Goal: Task Accomplishment & Management: Use online tool/utility

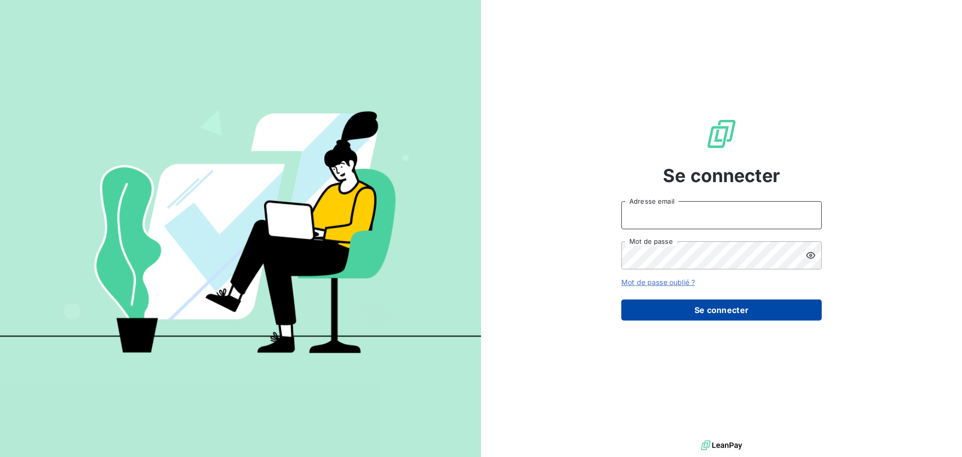
type input "[EMAIL_ADDRESS][DOMAIN_NAME]"
click at [690, 305] on button "Se connecter" at bounding box center [721, 309] width 200 height 21
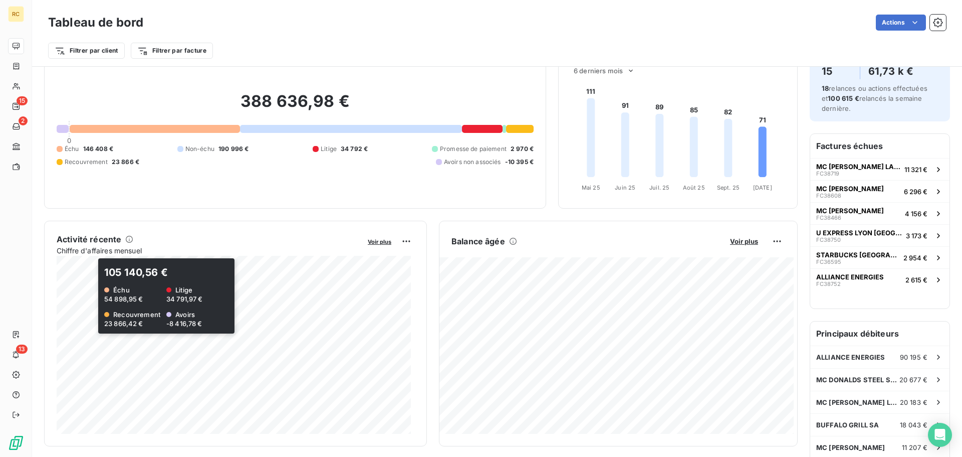
scroll to position [51, 0]
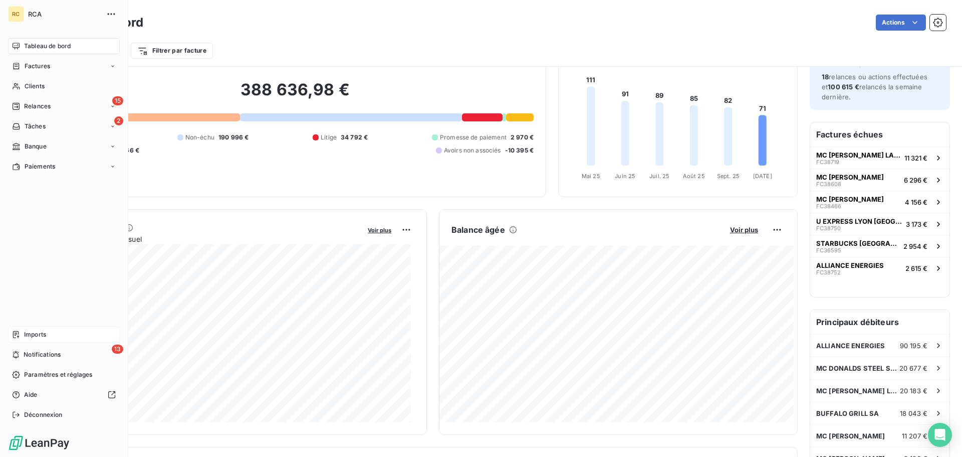
click at [30, 332] on span "Imports" at bounding box center [35, 334] width 22 height 9
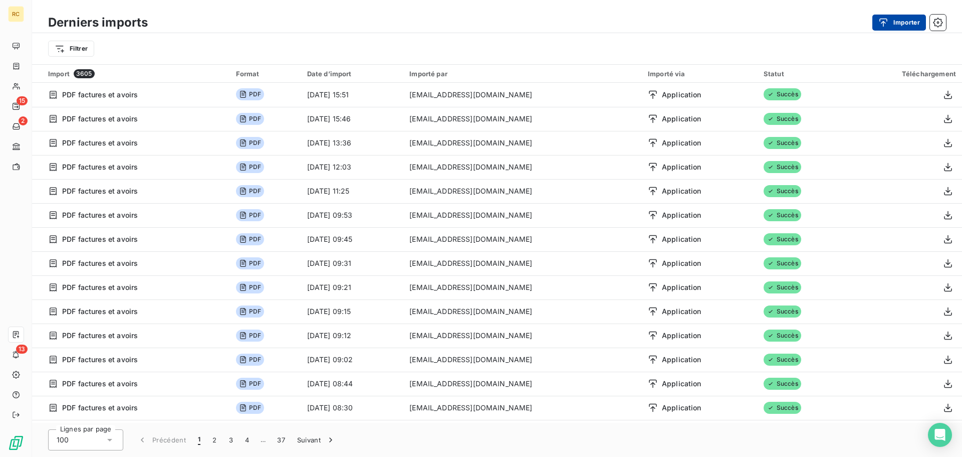
click at [893, 22] on div "button" at bounding box center [886, 23] width 15 height 10
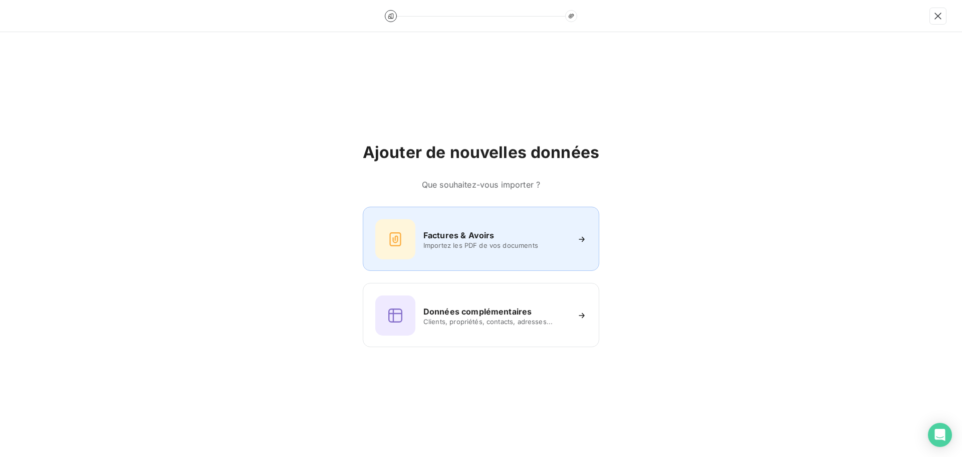
click at [399, 242] on icon at bounding box center [395, 239] width 16 height 16
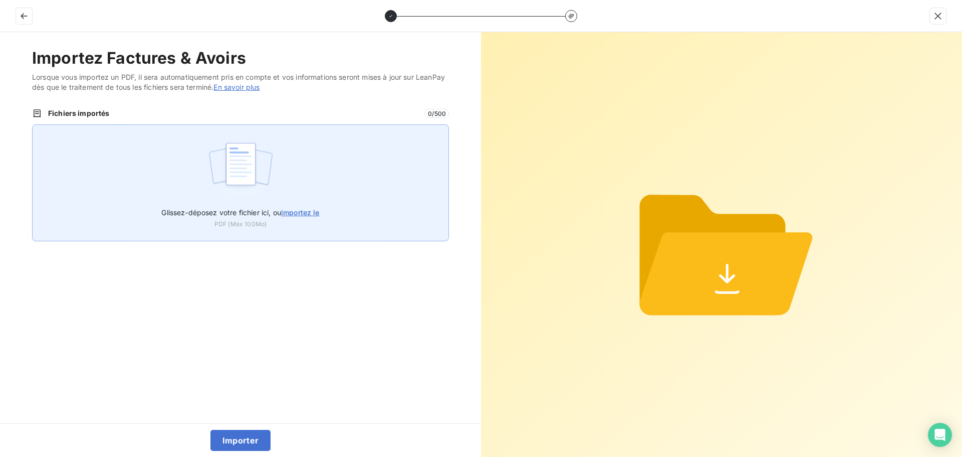
click at [291, 183] on div "Glissez-déposez votre fichier ici, ou importez le PDF (Max 100Mo)" at bounding box center [240, 182] width 417 height 117
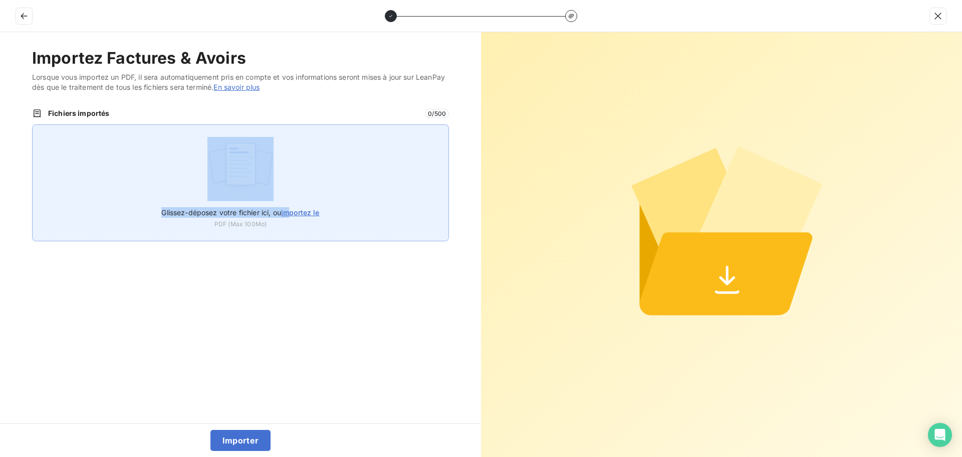
type input "C:\fakepath\FC39045.pdf"
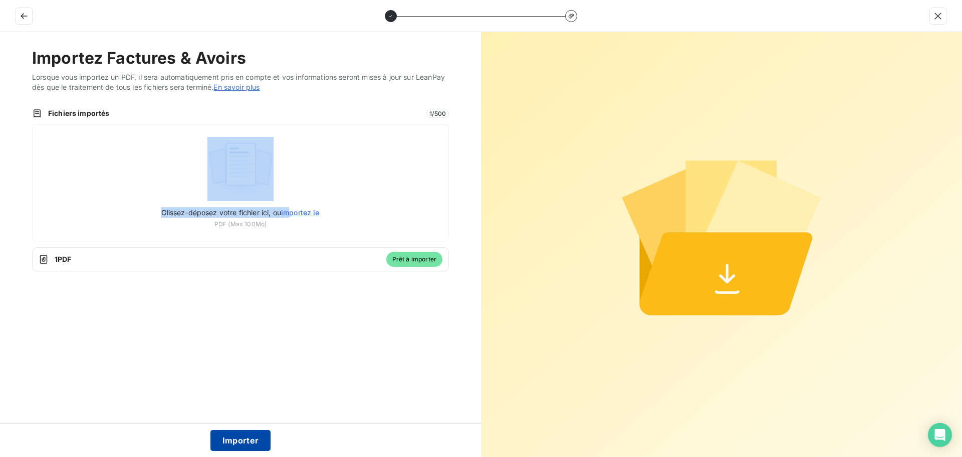
click at [238, 440] on button "Importer" at bounding box center [240, 439] width 61 height 21
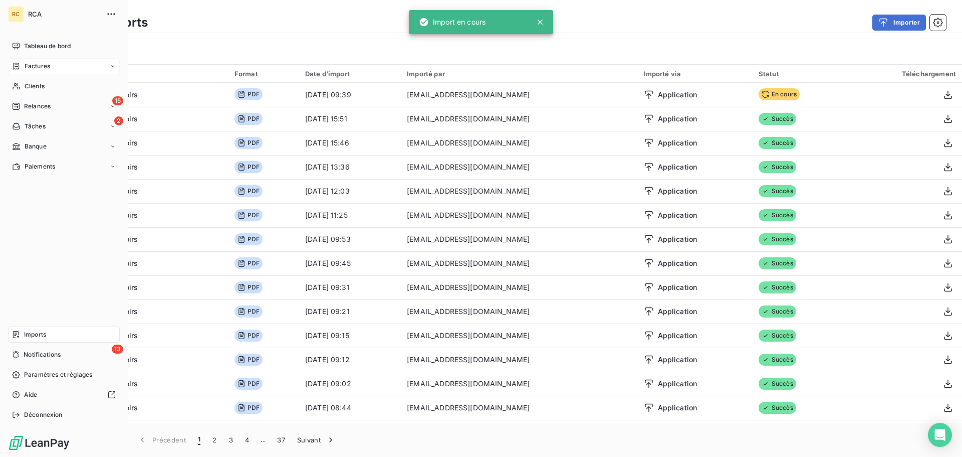
click at [21, 68] on div "Factures" at bounding box center [31, 66] width 38 height 9
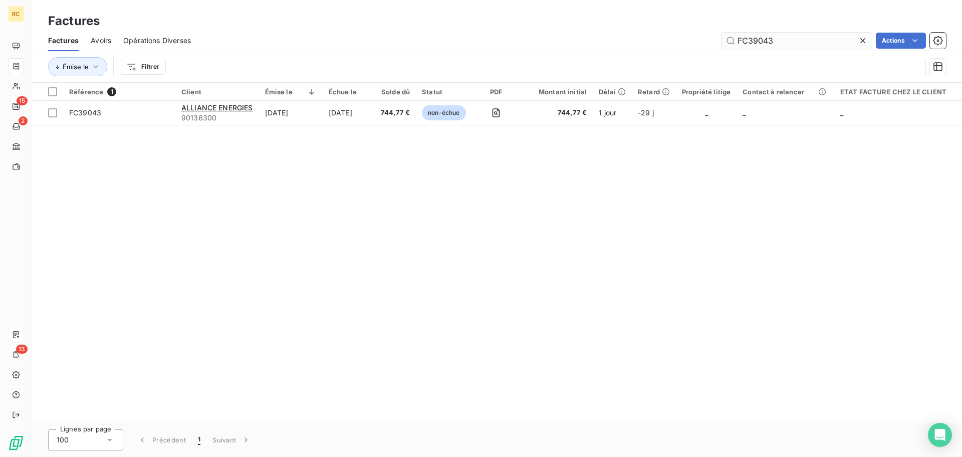
click at [794, 44] on input "FC39043" at bounding box center [797, 41] width 150 height 16
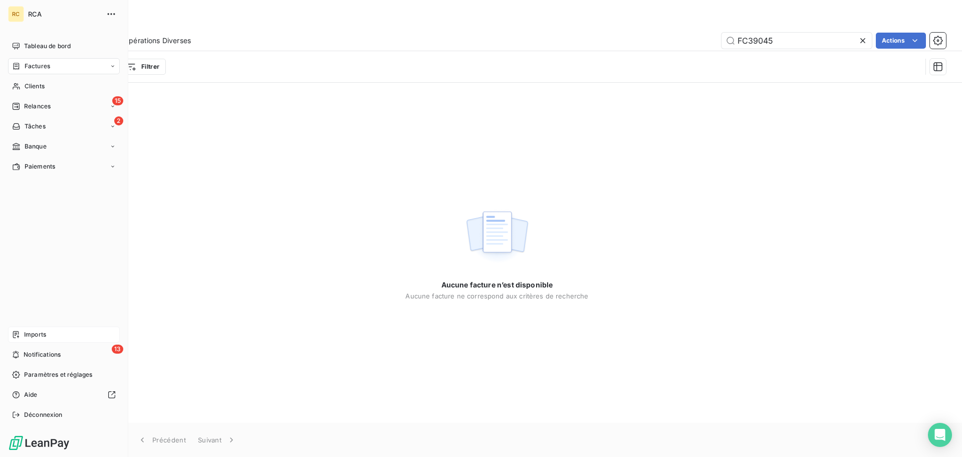
type input "FC39045"
click at [26, 337] on span "Imports" at bounding box center [35, 334] width 22 height 9
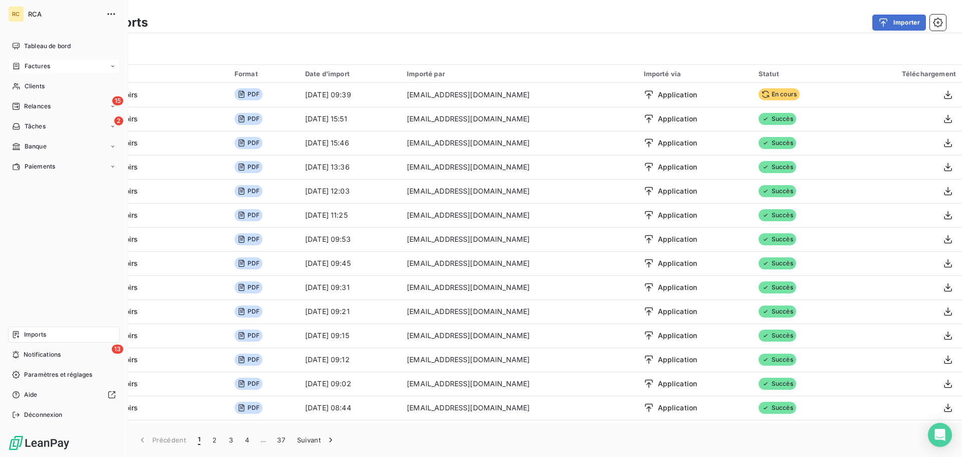
click at [35, 66] on span "Factures" at bounding box center [38, 66] width 26 height 9
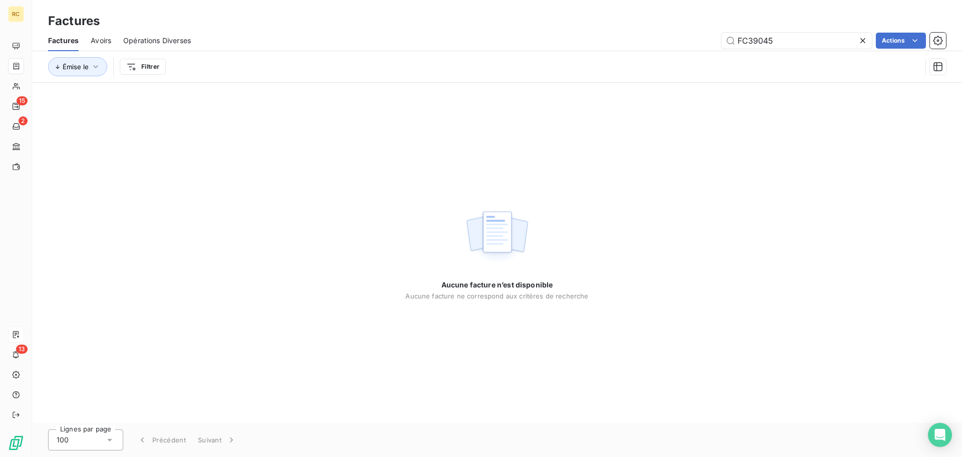
click at [69, 24] on h3 "Factures" at bounding box center [74, 21] width 52 height 18
click at [106, 33] on div "Avoirs" at bounding box center [101, 40] width 21 height 21
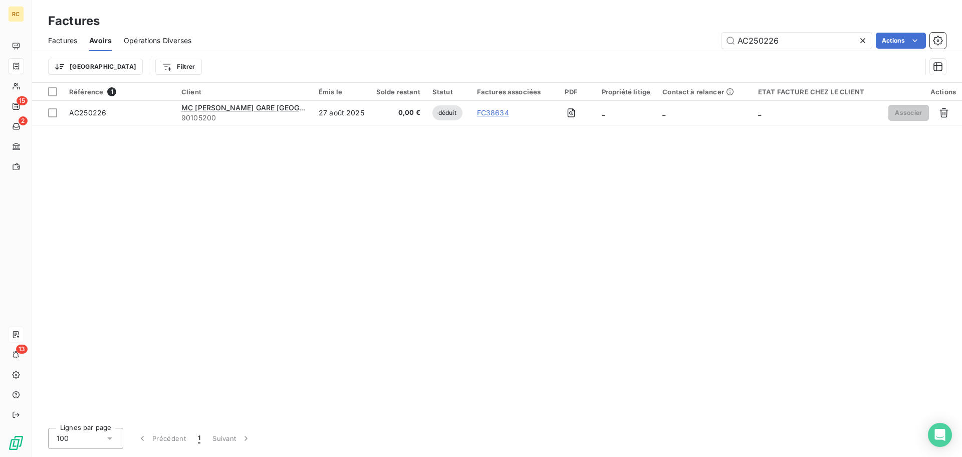
click at [866, 40] on icon at bounding box center [863, 41] width 10 height 10
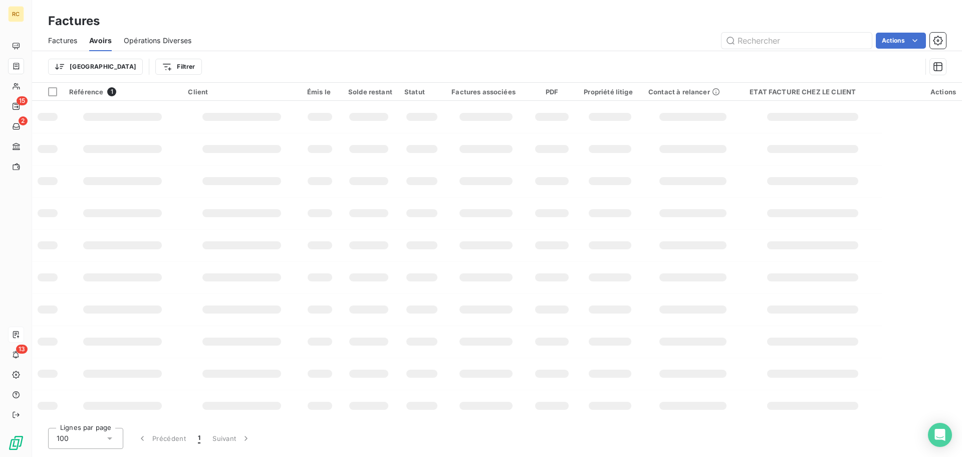
click at [67, 40] on span "Factures" at bounding box center [62, 41] width 29 height 10
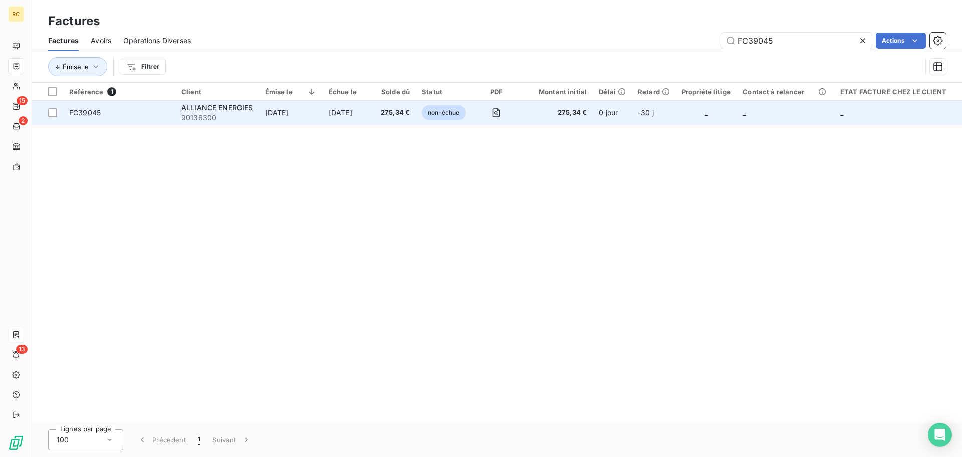
click at [84, 115] on span "FC39045" at bounding box center [85, 112] width 32 height 9
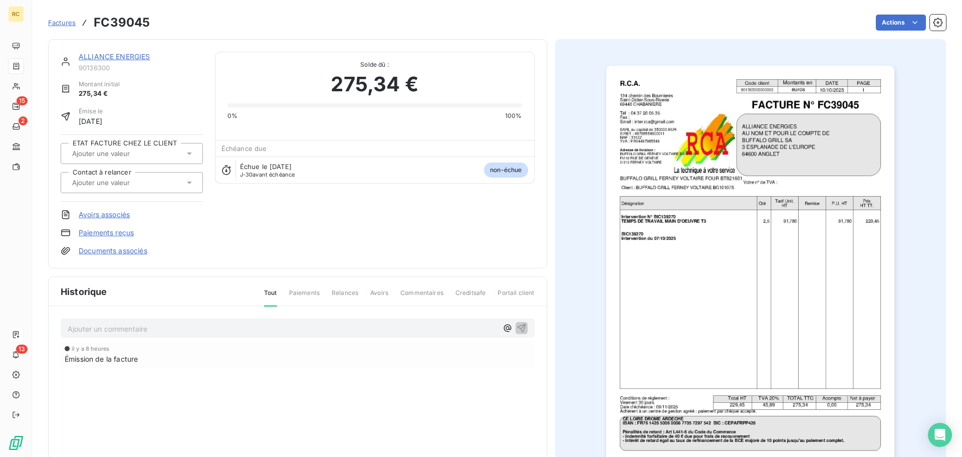
click at [119, 248] on link "Documents associés" at bounding box center [113, 251] width 69 height 10
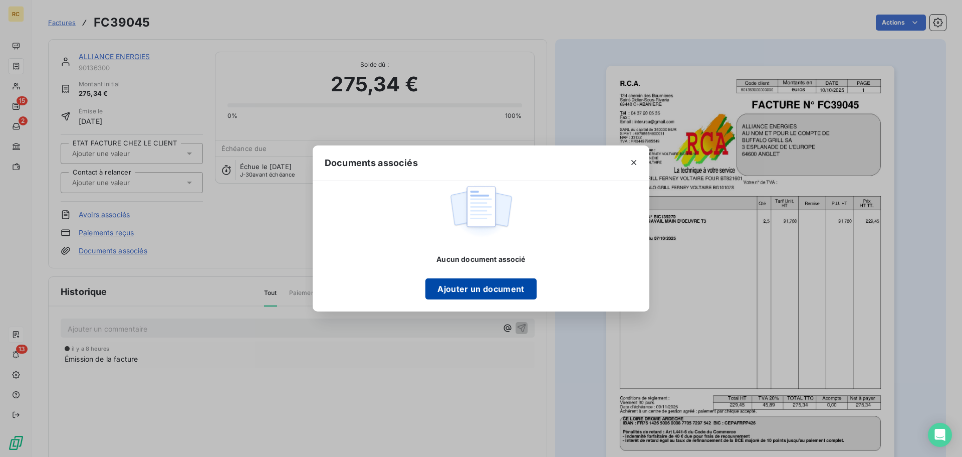
click at [486, 292] on button "Ajouter un document" at bounding box center [480, 288] width 111 height 21
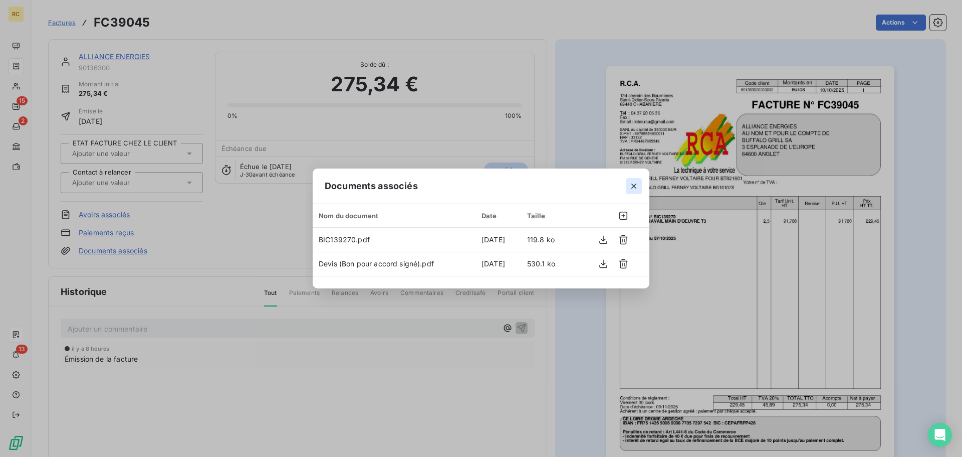
click at [633, 185] on icon "button" at bounding box center [633, 185] width 5 height 5
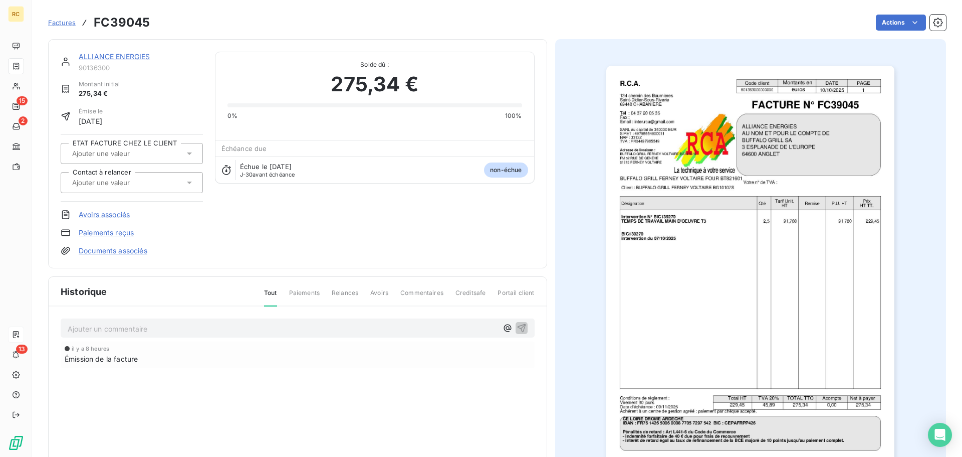
click at [133, 252] on link "Documents associés" at bounding box center [113, 251] width 69 height 10
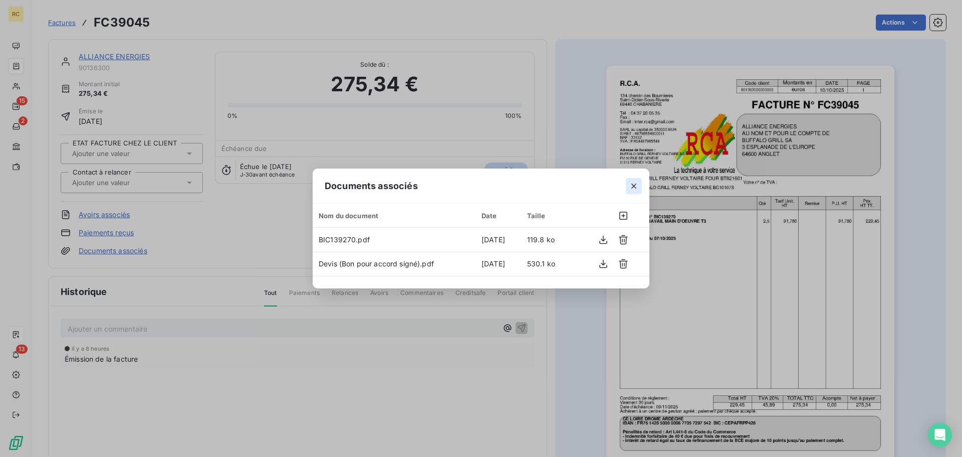
click at [634, 183] on icon "button" at bounding box center [634, 186] width 10 height 10
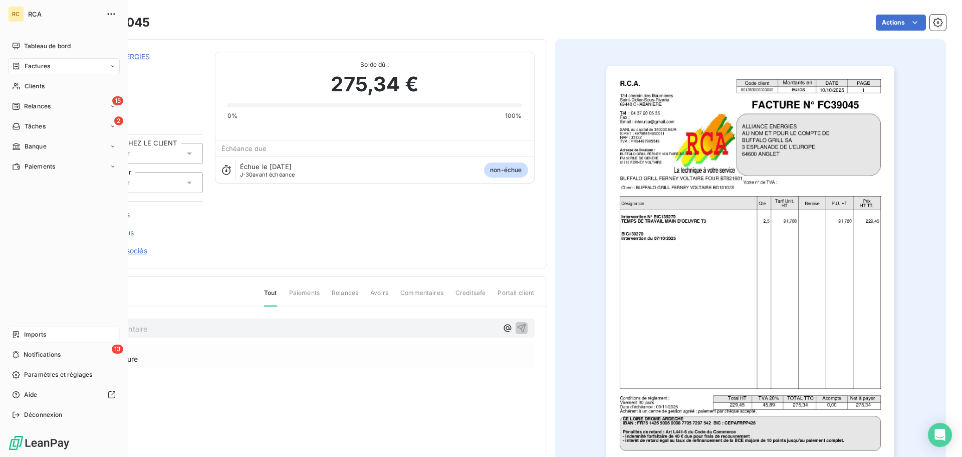
click at [39, 14] on span "RCA" at bounding box center [64, 14] width 72 height 8
click at [54, 45] on span "Tableau de bord" at bounding box center [47, 46] width 47 height 9
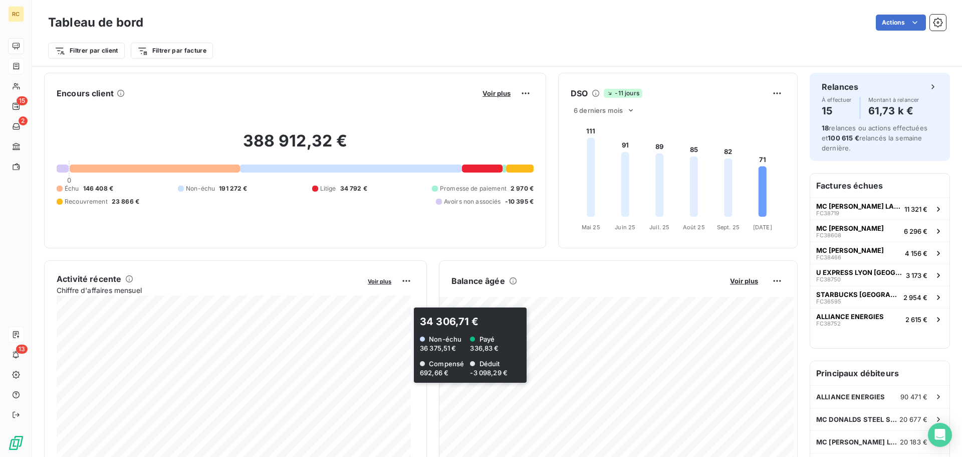
scroll to position [51, 0]
